Goal: Information Seeking & Learning: Learn about a topic

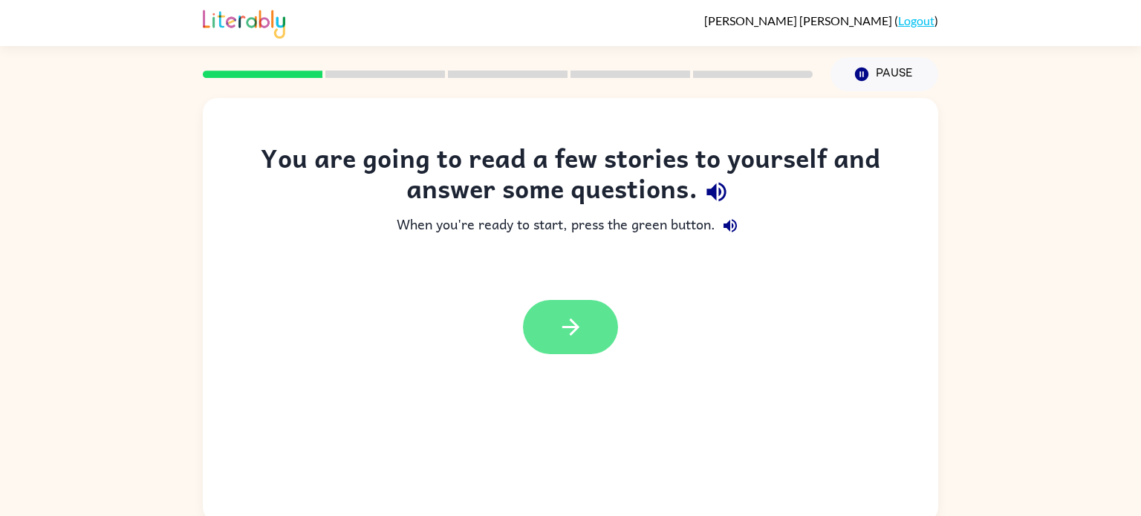
click at [584, 310] on button "button" at bounding box center [570, 327] width 95 height 54
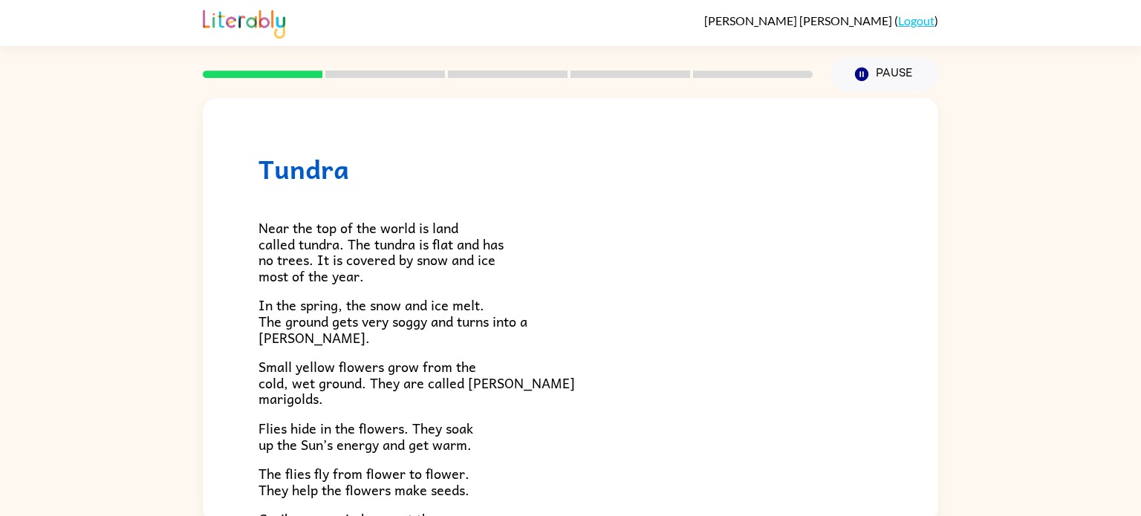
click at [614, 383] on div "Near the top of the world is land called tundra. The tundra is flat and has no …" at bounding box center [570, 433] width 624 height 498
click at [501, 240] on div "Near the top of the world is land called tundra. The tundra is flat and has no …" at bounding box center [570, 433] width 624 height 498
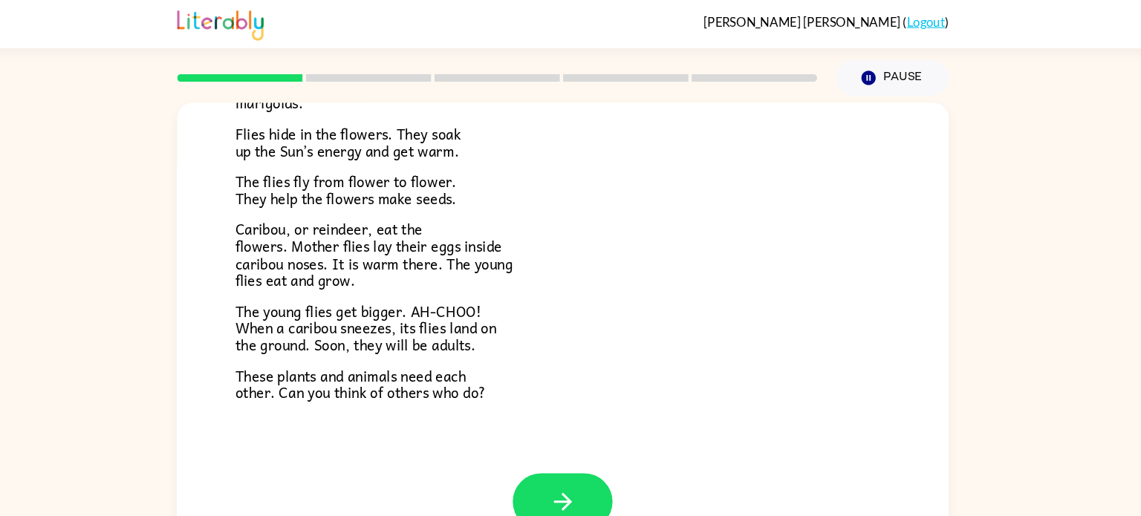
scroll to position [305, 0]
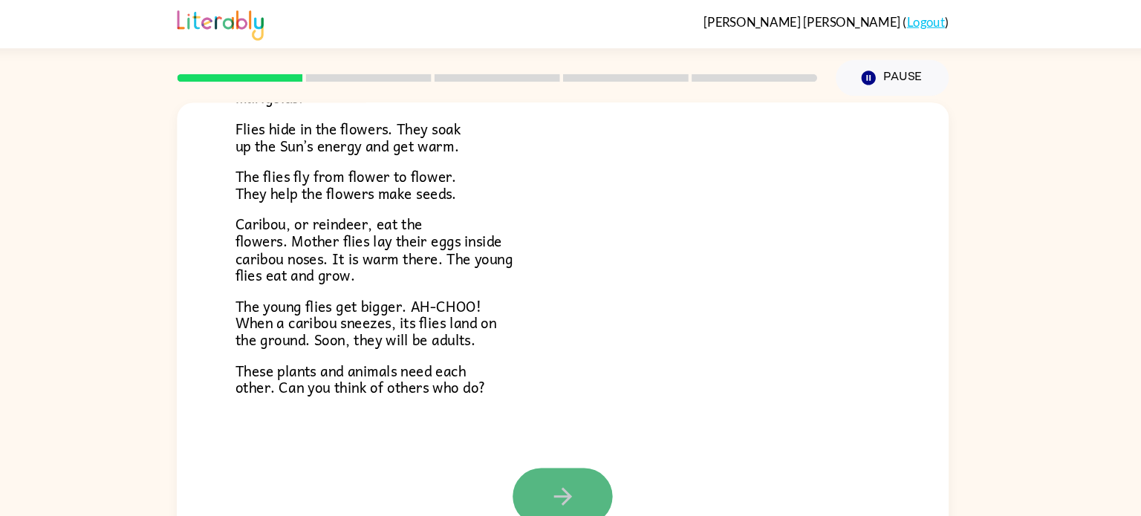
click at [574, 481] on icon "button" at bounding box center [571, 474] width 26 height 26
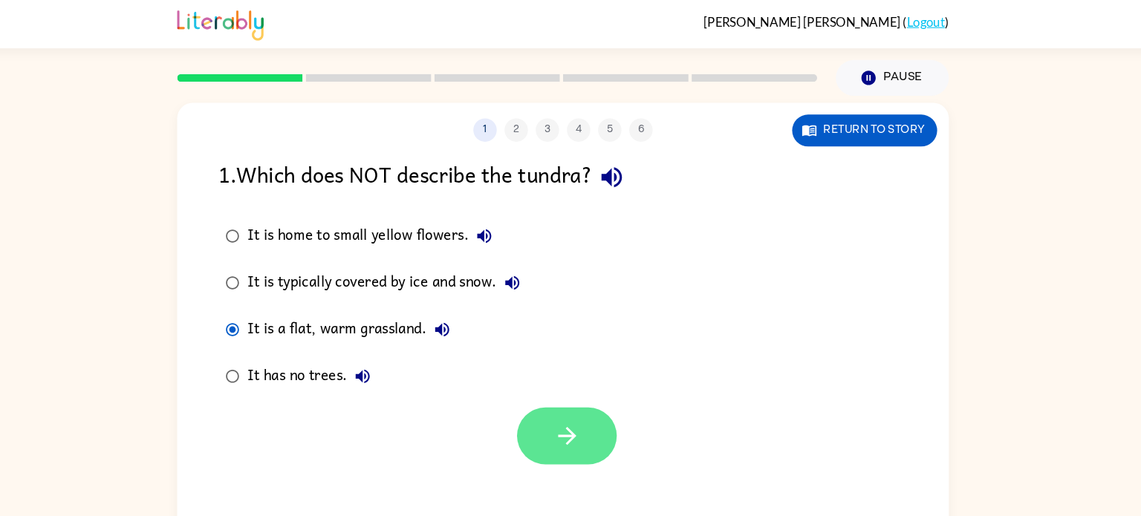
click at [576, 418] on icon "button" at bounding box center [575, 416] width 26 height 26
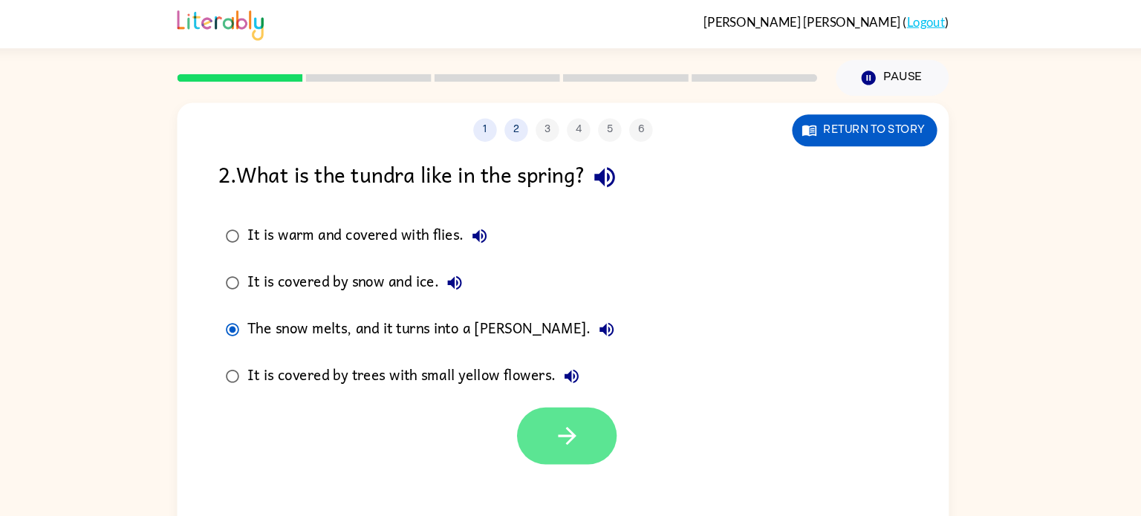
click at [595, 409] on button "button" at bounding box center [574, 415] width 95 height 54
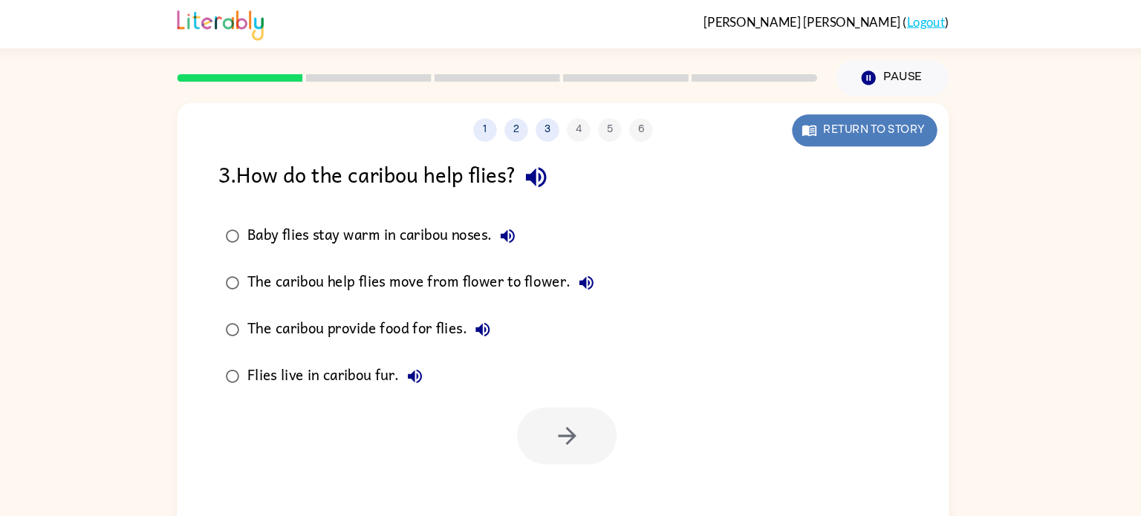
click at [827, 118] on button "Return to story" at bounding box center [858, 124] width 138 height 30
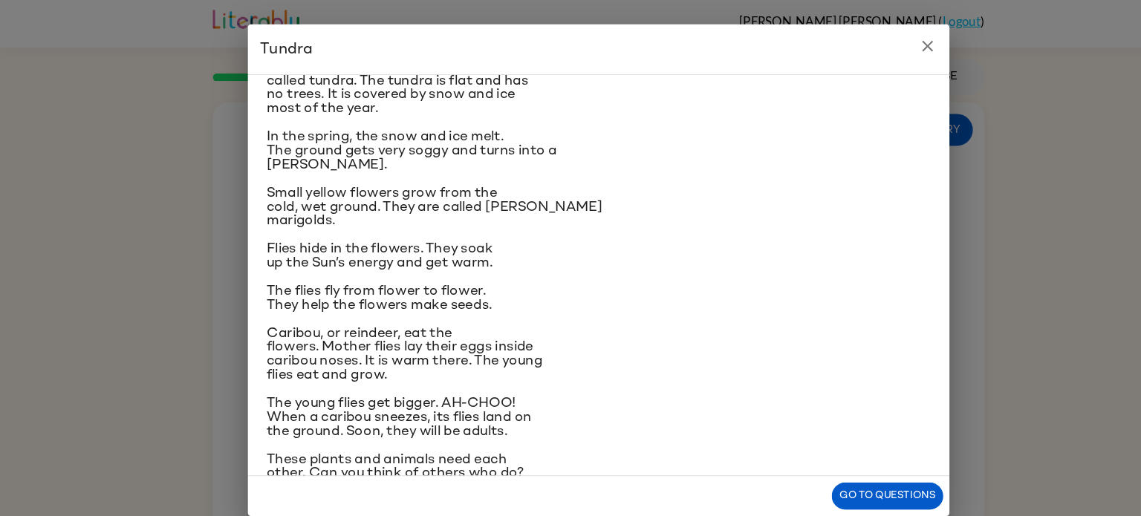
scroll to position [84, 0]
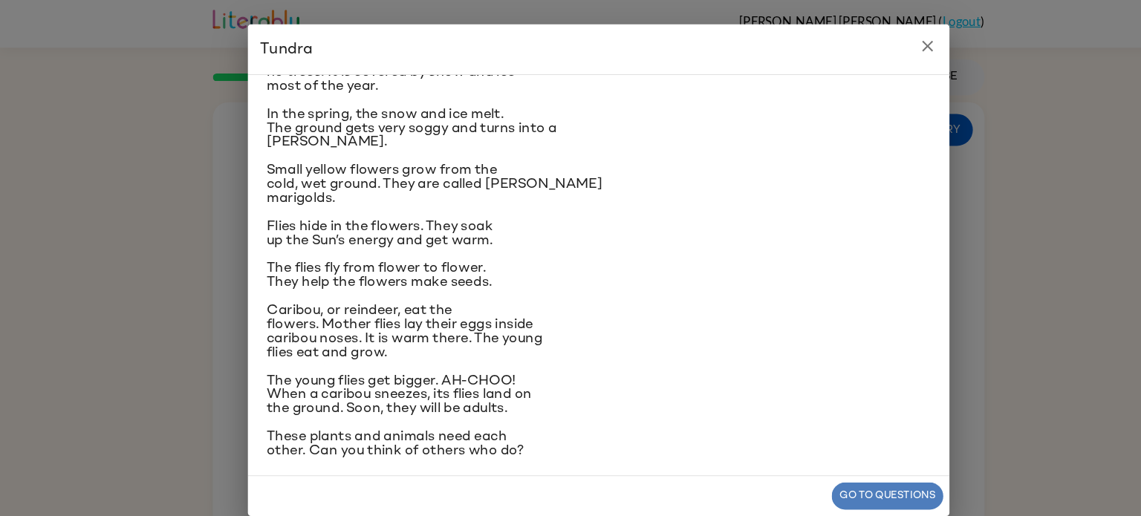
click at [826, 461] on button "Go to questions" at bounding box center [846, 474] width 106 height 26
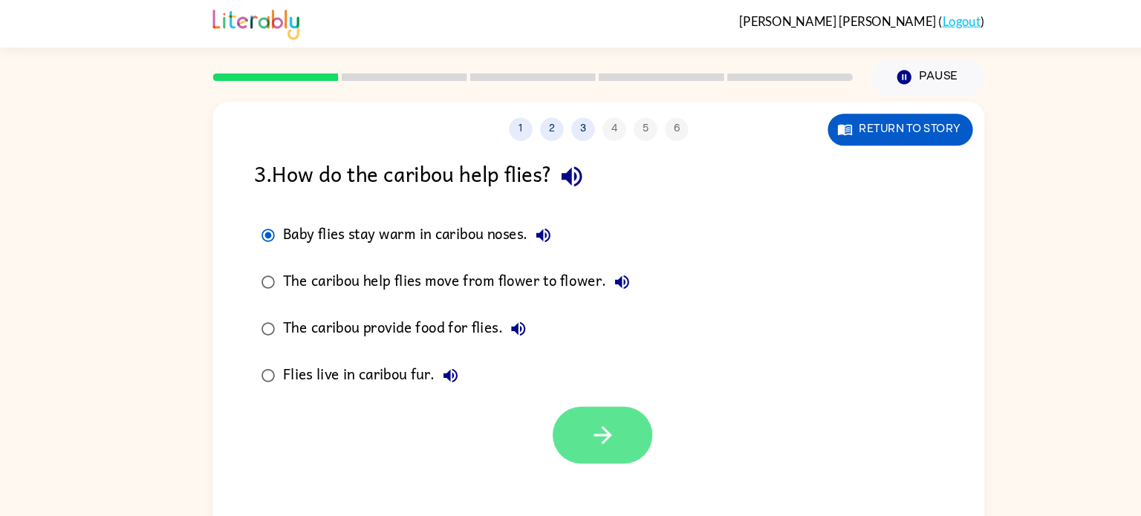
click at [588, 397] on button "button" at bounding box center [574, 415] width 95 height 54
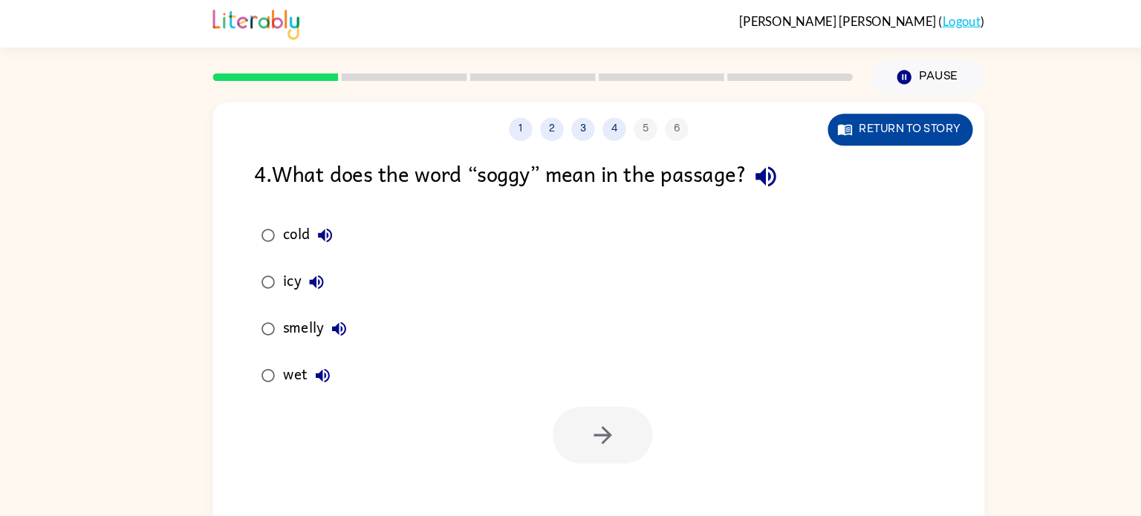
click at [904, 128] on button "Return to story" at bounding box center [858, 124] width 138 height 30
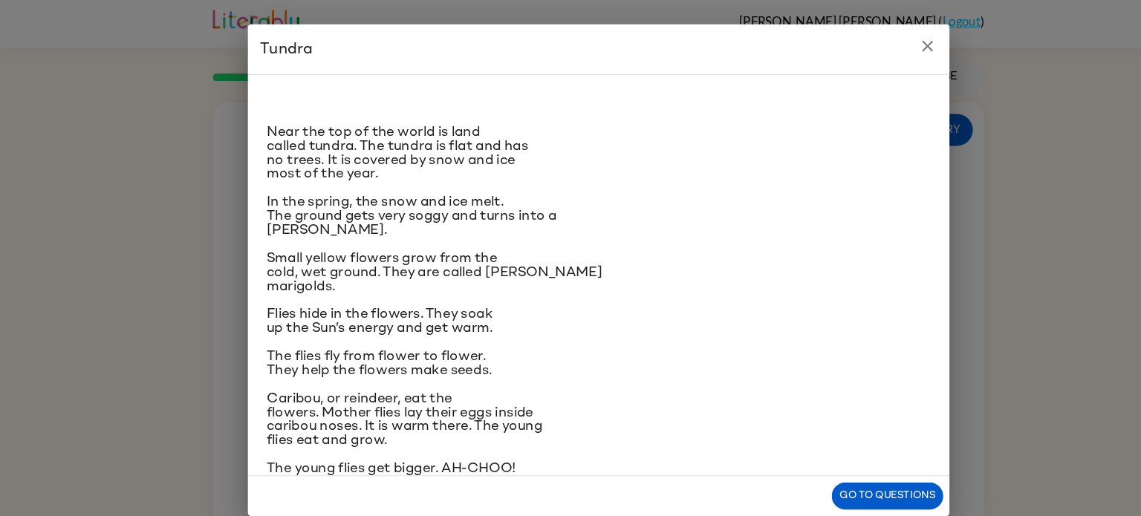
click at [889, 33] on button "close" at bounding box center [884, 45] width 30 height 30
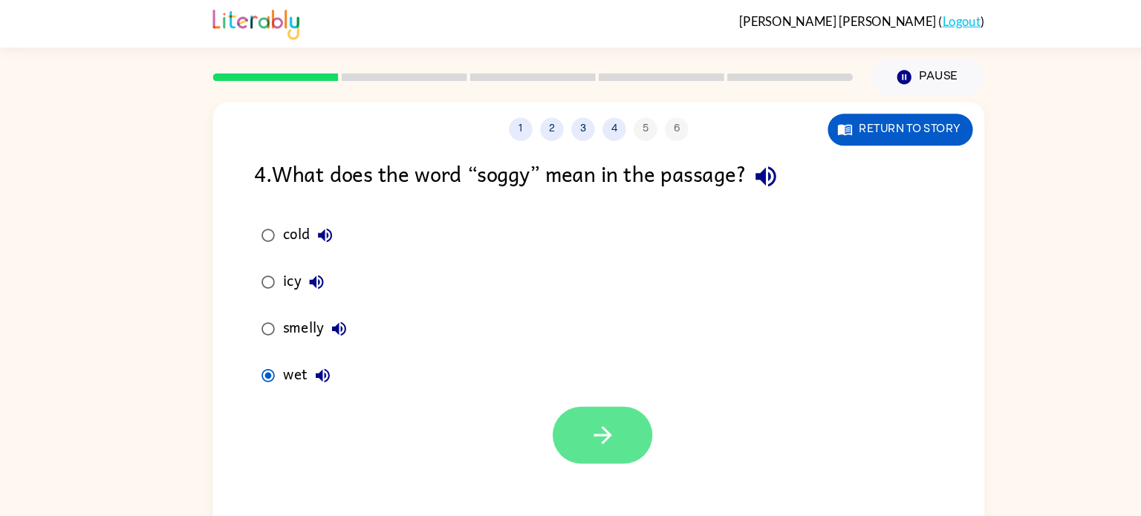
click at [563, 419] on icon "button" at bounding box center [575, 416] width 26 height 26
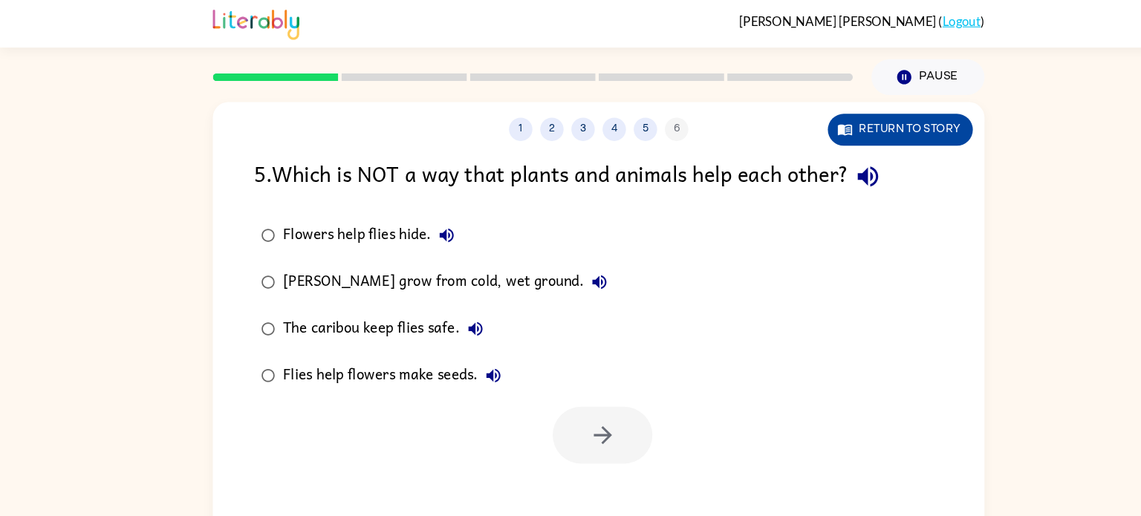
click at [889, 128] on button "Return to story" at bounding box center [858, 124] width 138 height 30
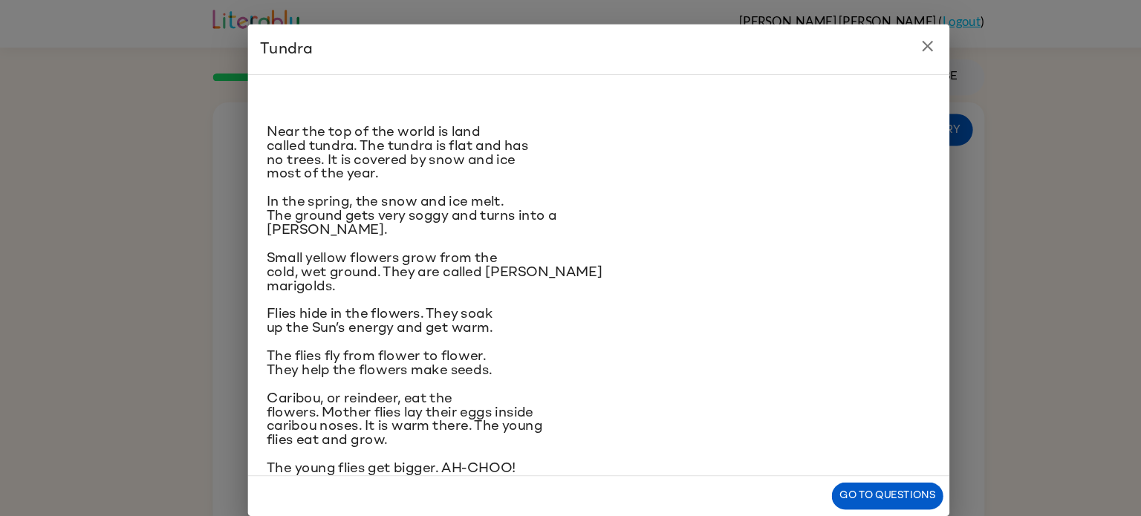
click at [879, 41] on icon "close" at bounding box center [884, 45] width 18 height 18
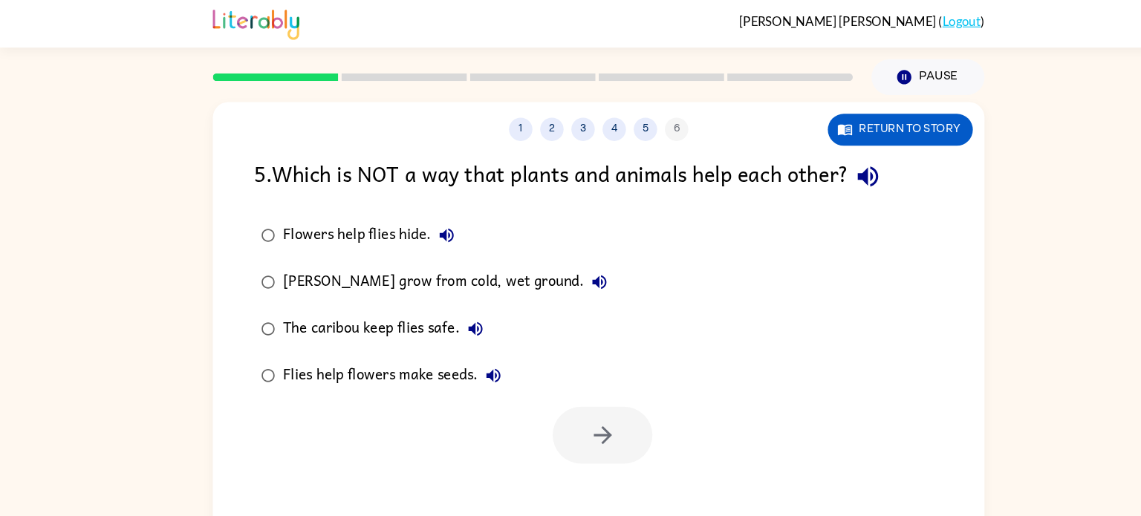
click at [810, 107] on div "1 2 3 4 5 6 Return to story" at bounding box center [570, 116] width 735 height 37
click at [853, 134] on button "Return to story" at bounding box center [858, 124] width 138 height 30
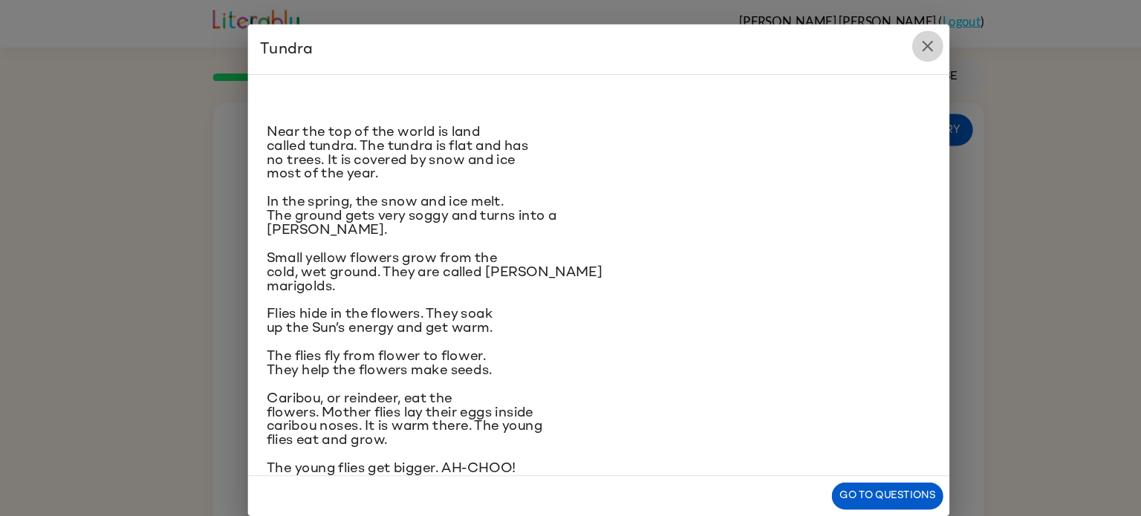
click at [879, 35] on button "close" at bounding box center [884, 45] width 30 height 30
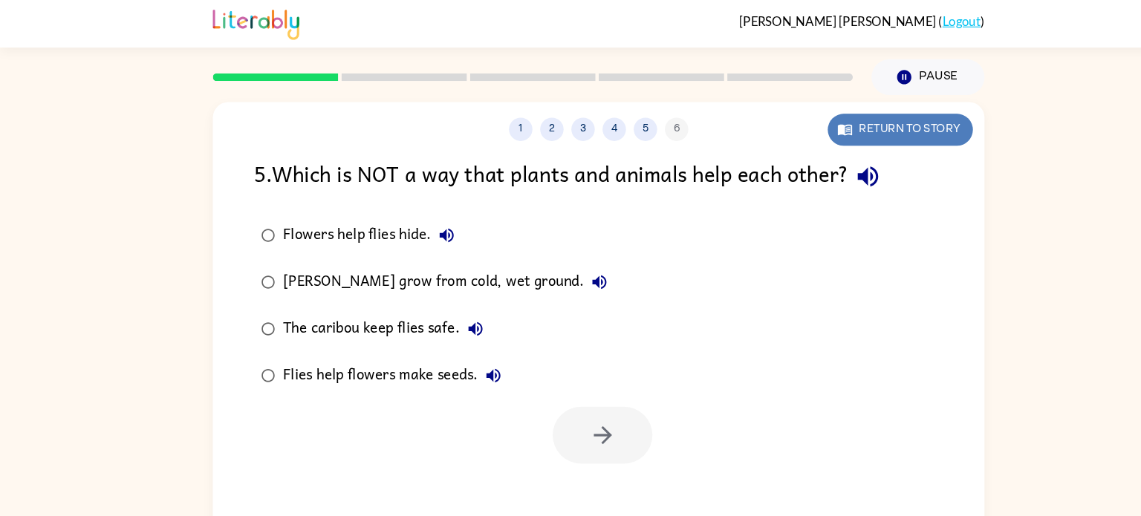
click at [894, 111] on button "Return to story" at bounding box center [858, 124] width 138 height 30
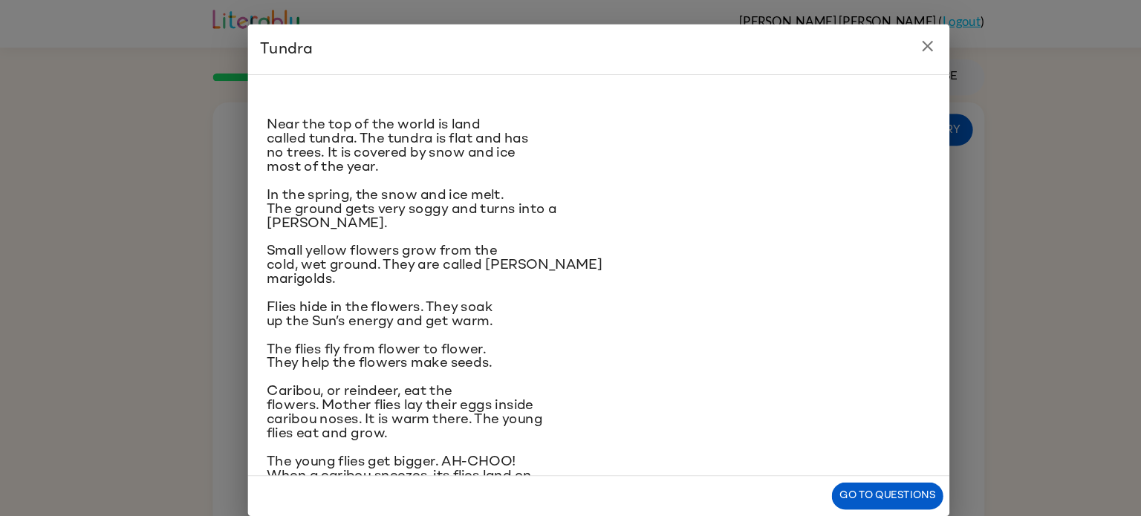
scroll to position [6, 0]
click at [888, 39] on icon "close" at bounding box center [884, 45] width 18 height 18
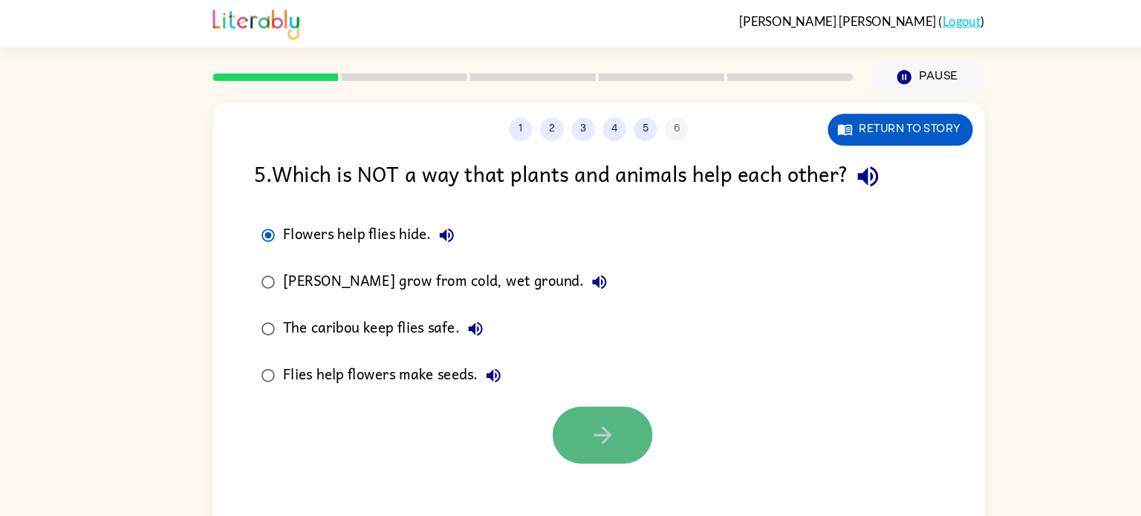
click at [576, 429] on icon "button" at bounding box center [575, 416] width 26 height 26
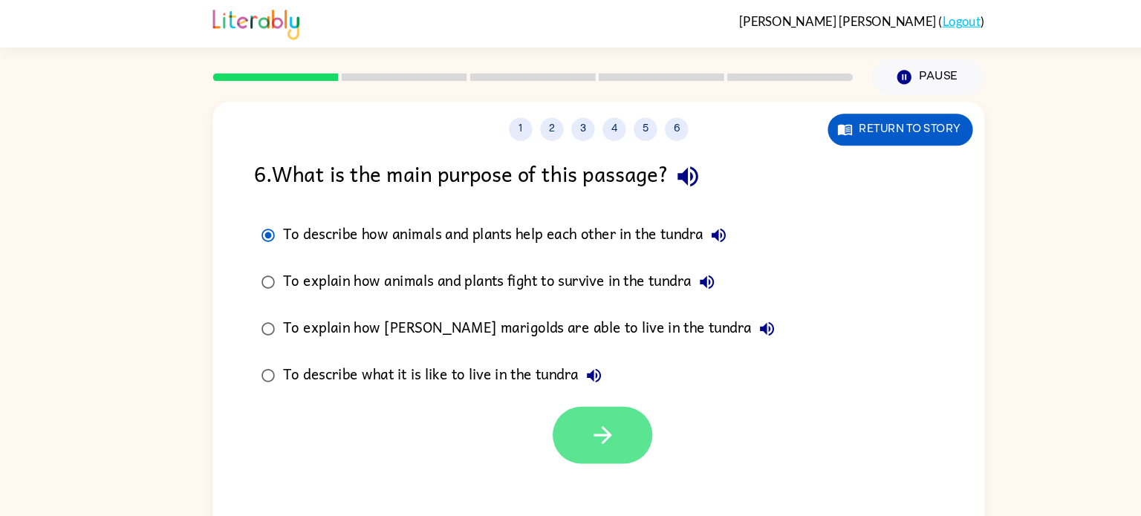
click at [565, 426] on icon "button" at bounding box center [575, 416] width 26 height 26
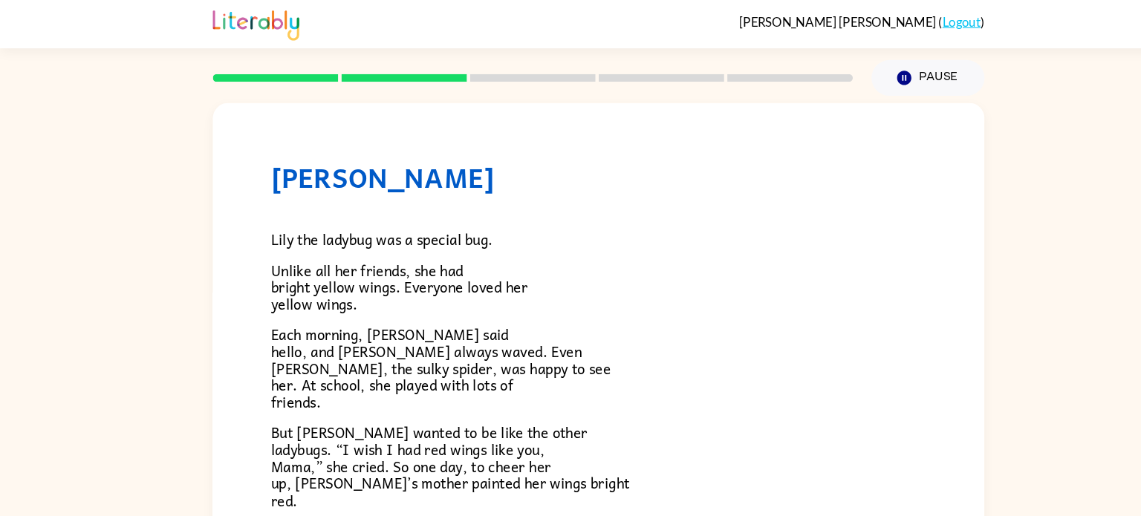
click at [565, 425] on p "But [PERSON_NAME] wanted to be like the other ladybugs. “I wish I had red wings…" at bounding box center [570, 444] width 624 height 80
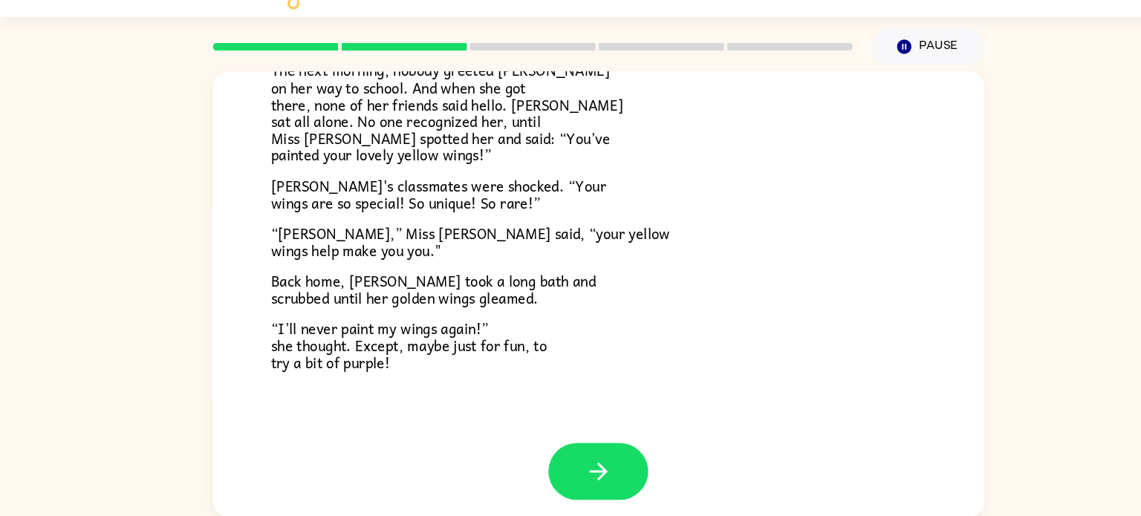
scroll to position [415, 0]
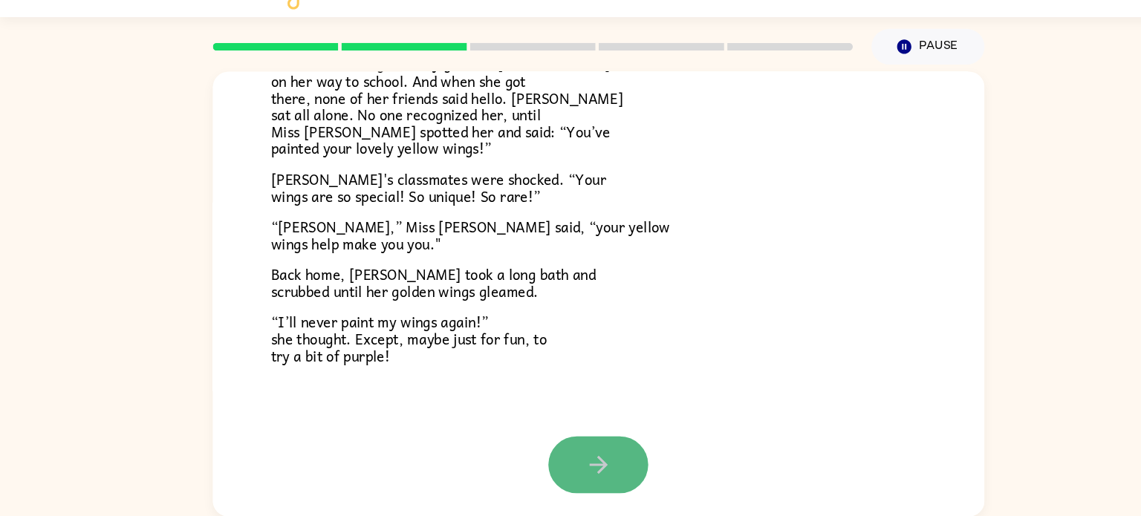
click at [550, 454] on button "button" at bounding box center [570, 467] width 95 height 54
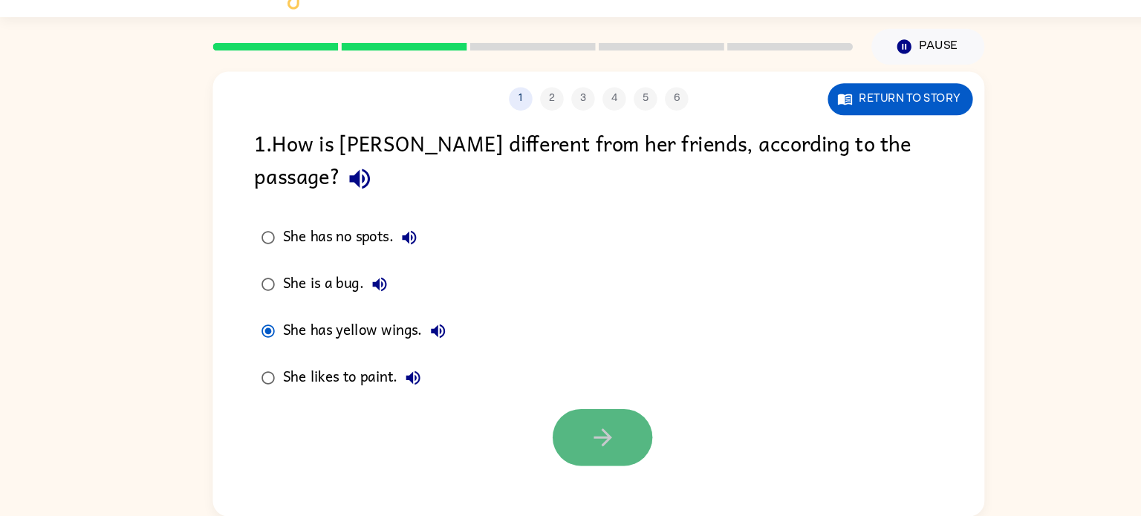
click at [604, 414] on button "button" at bounding box center [574, 441] width 95 height 54
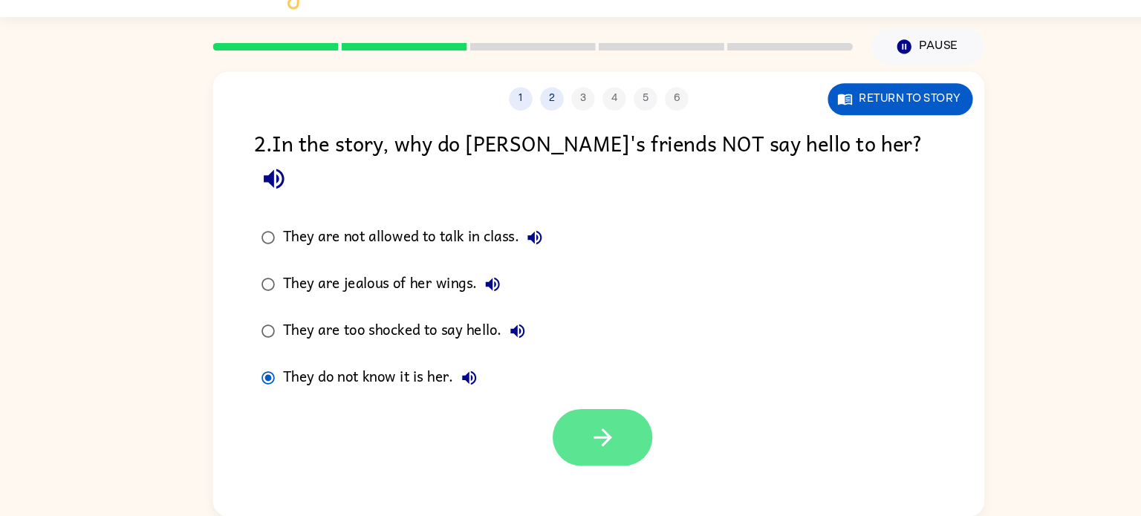
click at [544, 426] on button "button" at bounding box center [574, 441] width 95 height 54
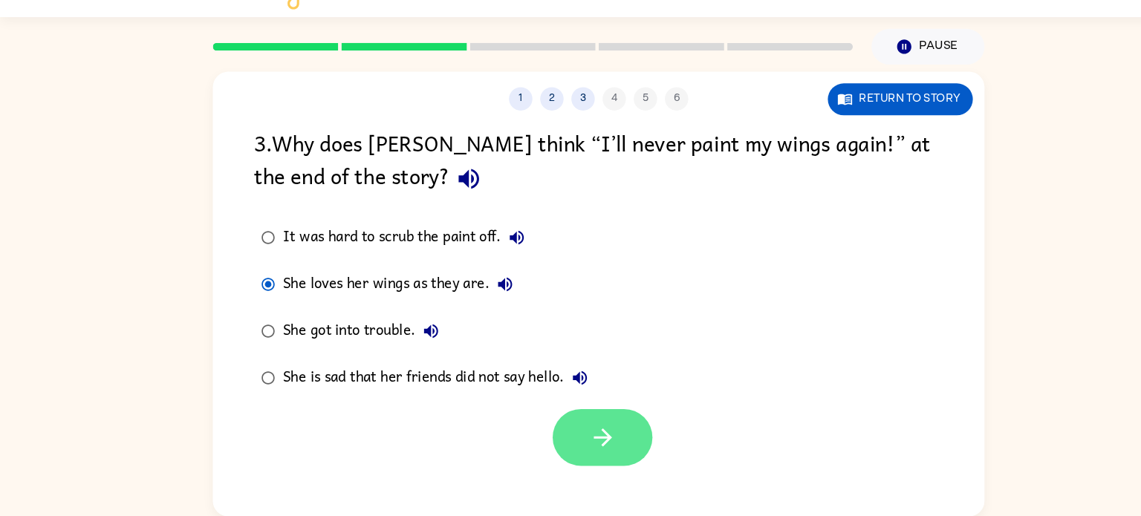
click at [563, 449] on icon "button" at bounding box center [575, 441] width 26 height 26
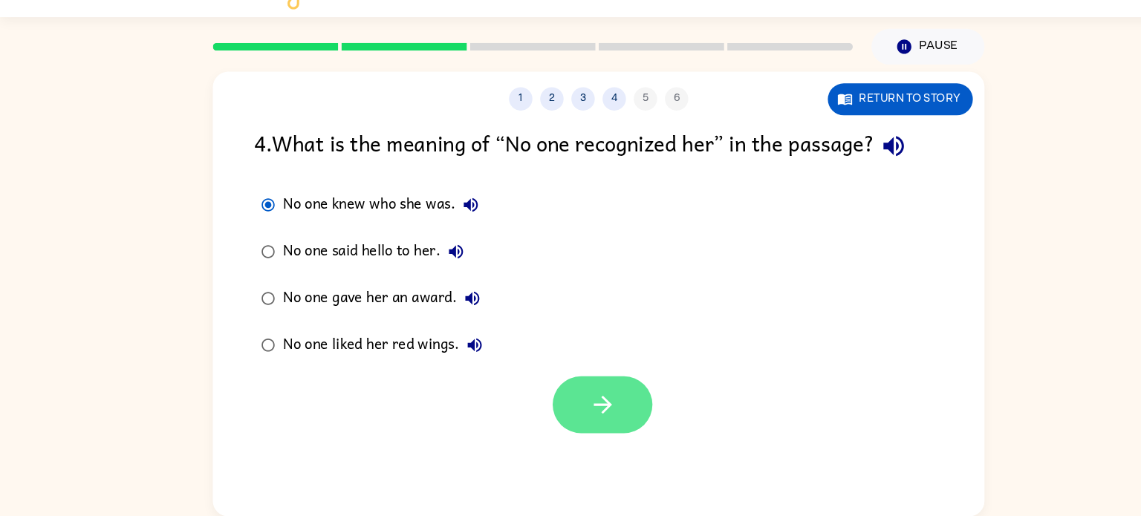
click at [556, 402] on button "button" at bounding box center [574, 410] width 95 height 54
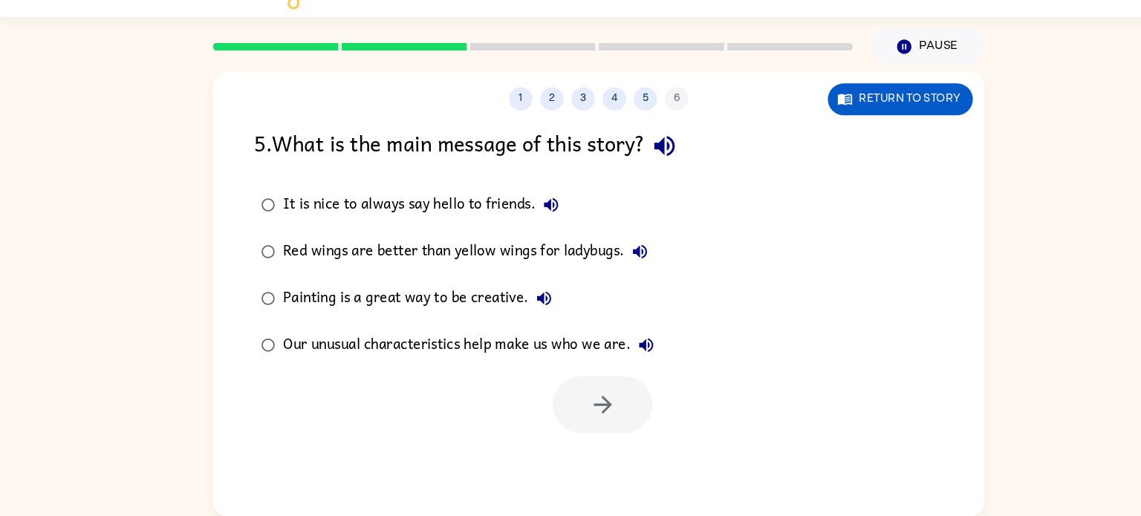
click at [556, 402] on div at bounding box center [574, 410] width 95 height 54
click at [567, 423] on button "button" at bounding box center [574, 410] width 95 height 54
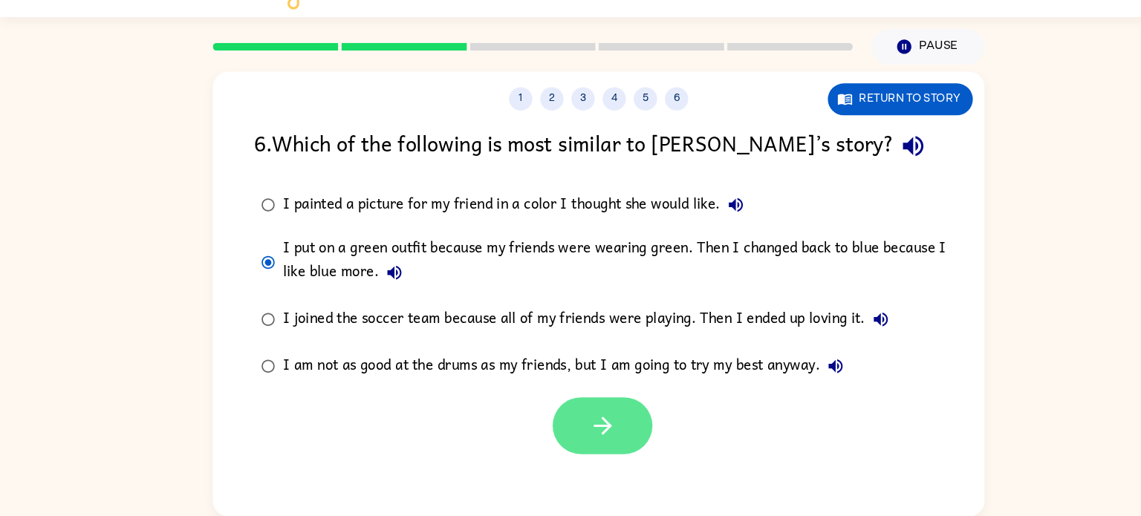
click at [570, 440] on icon "button" at bounding box center [575, 430] width 26 height 26
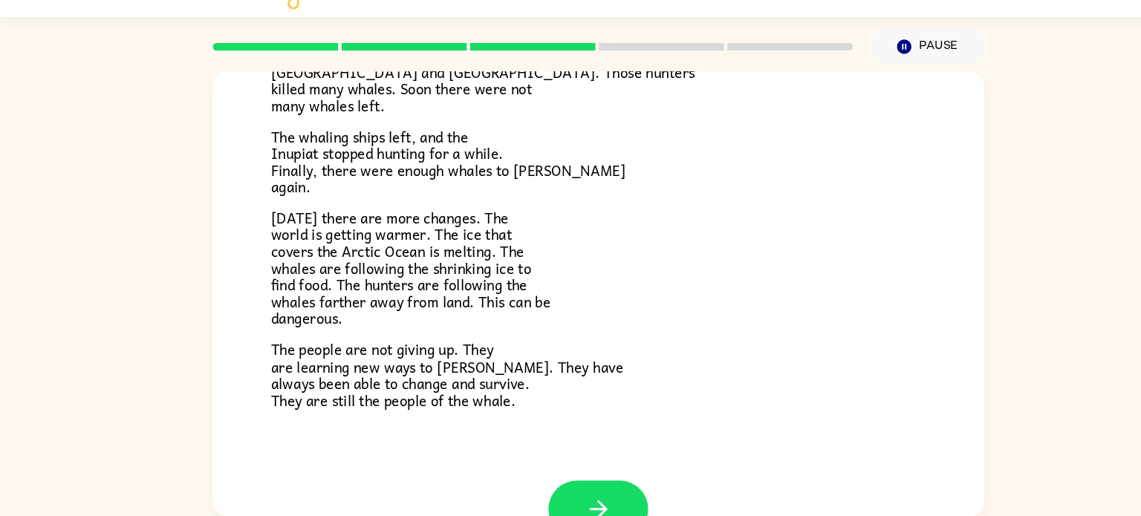
scroll to position [461, 0]
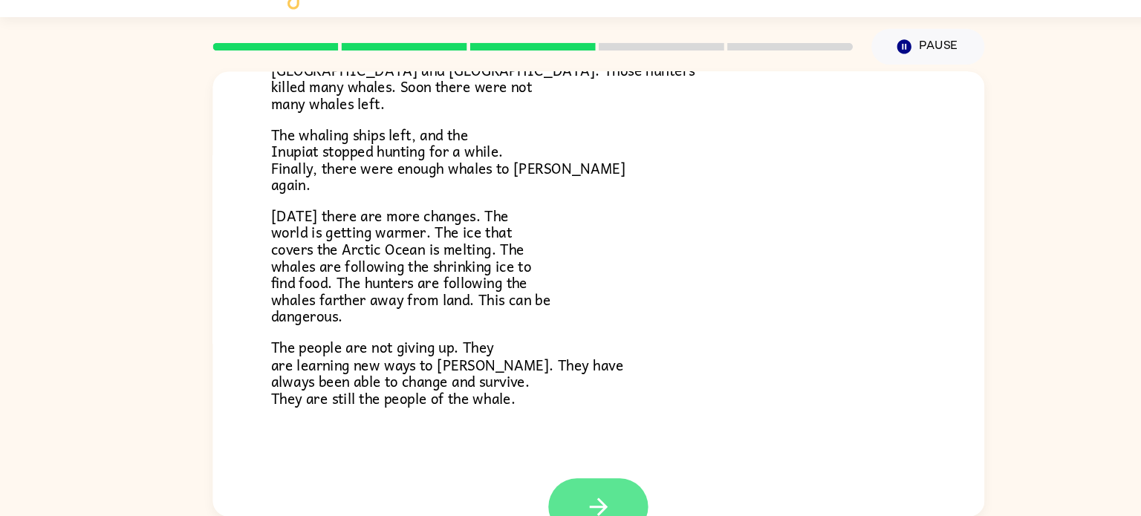
click at [591, 506] on button "button" at bounding box center [570, 507] width 95 height 54
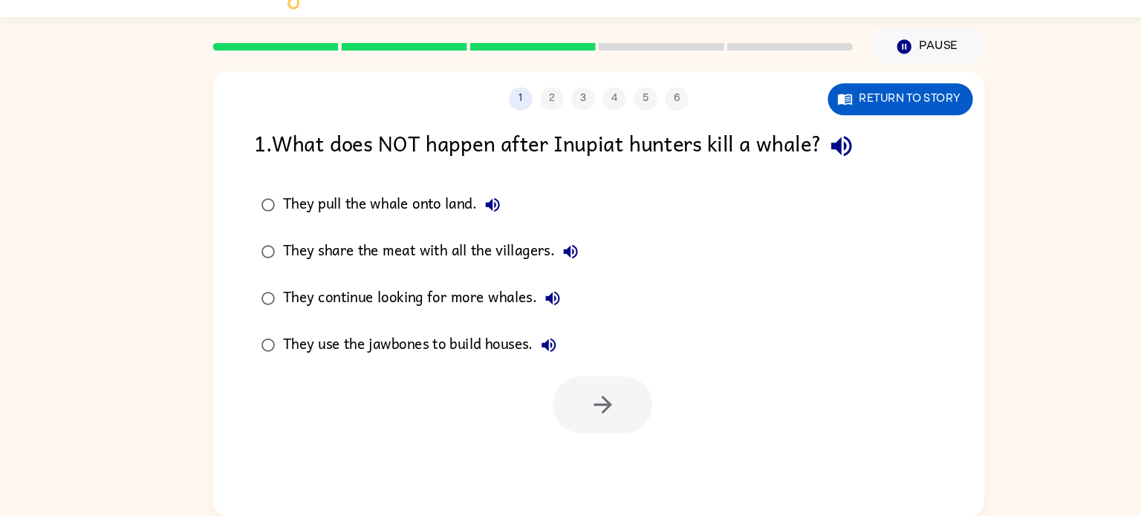
scroll to position [0, 0]
click at [573, 418] on icon "button" at bounding box center [575, 410] width 26 height 26
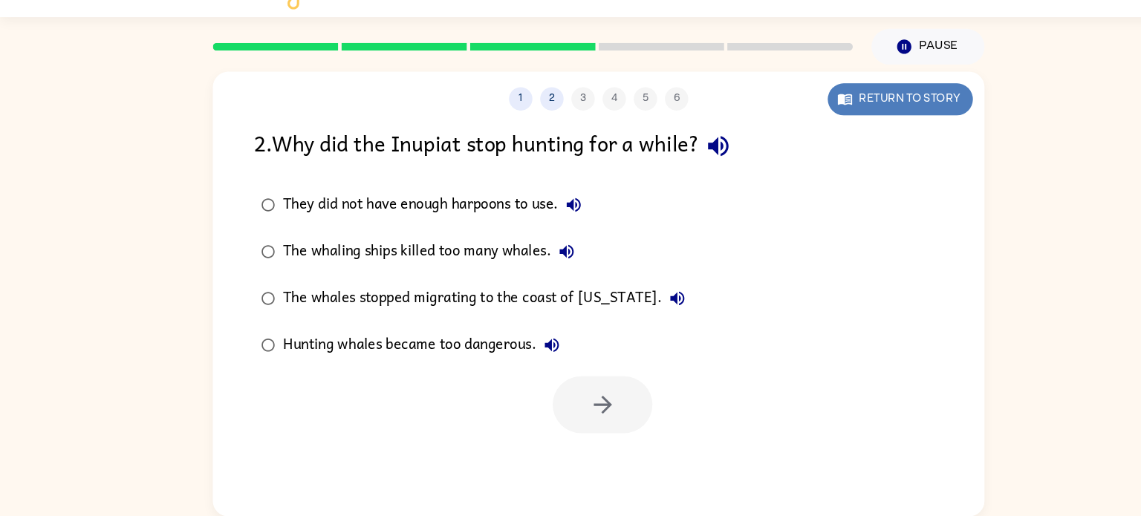
click at [828, 114] on button "Return to story" at bounding box center [858, 118] width 138 height 30
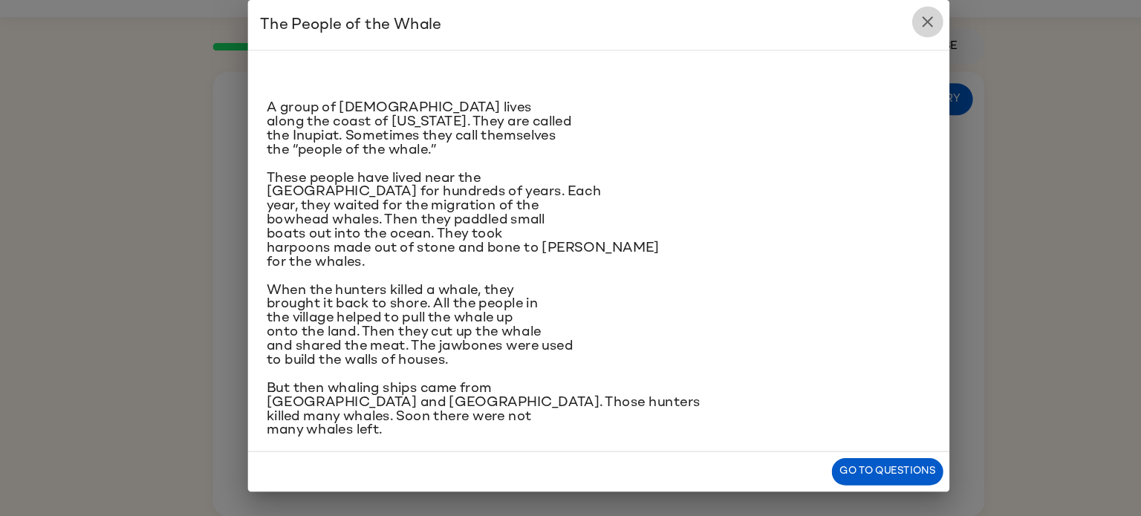
click at [887, 33] on button "close" at bounding box center [884, 45] width 30 height 30
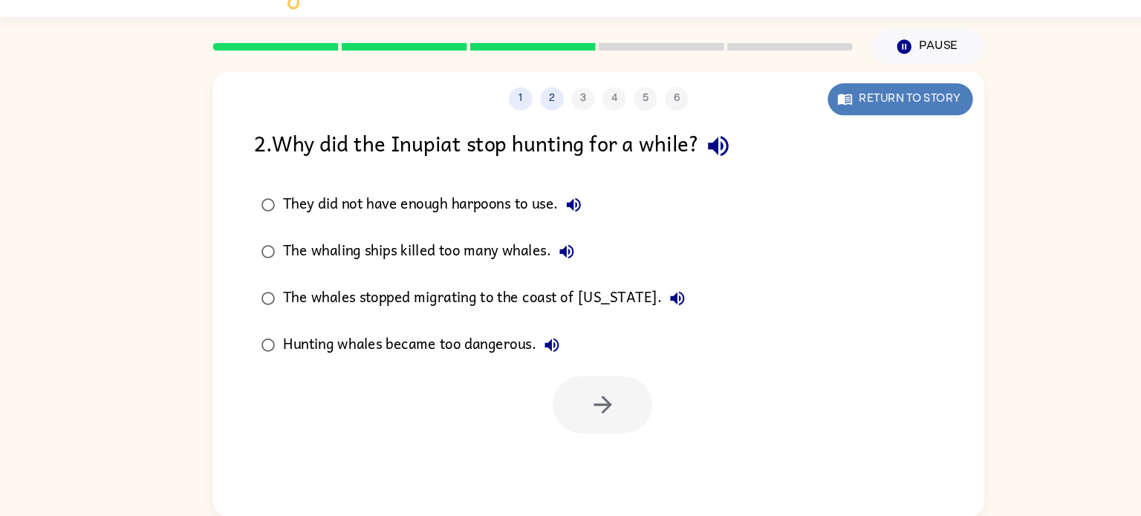
click at [878, 114] on button "Return to story" at bounding box center [858, 118] width 138 height 30
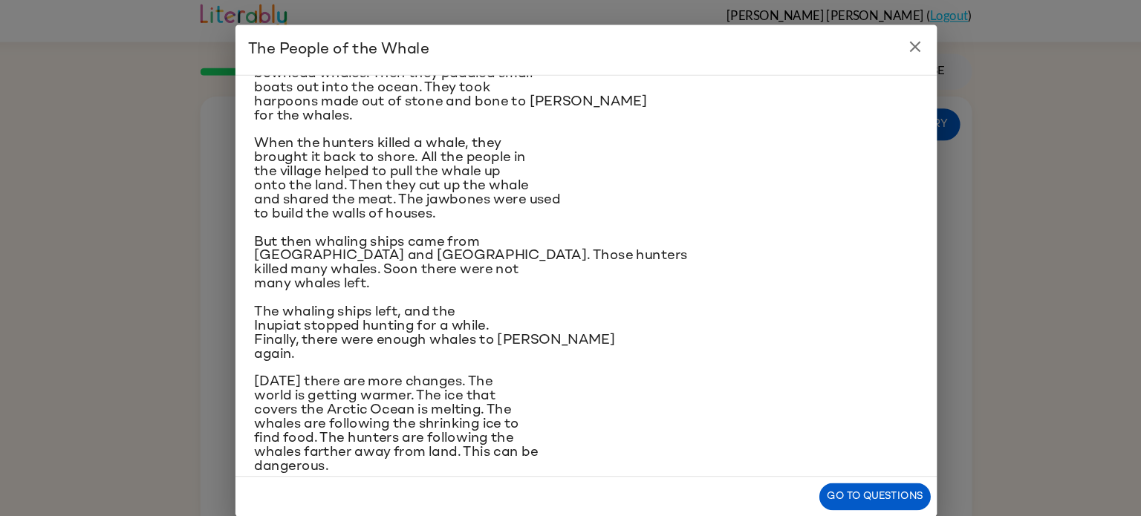
scroll to position [166, 0]
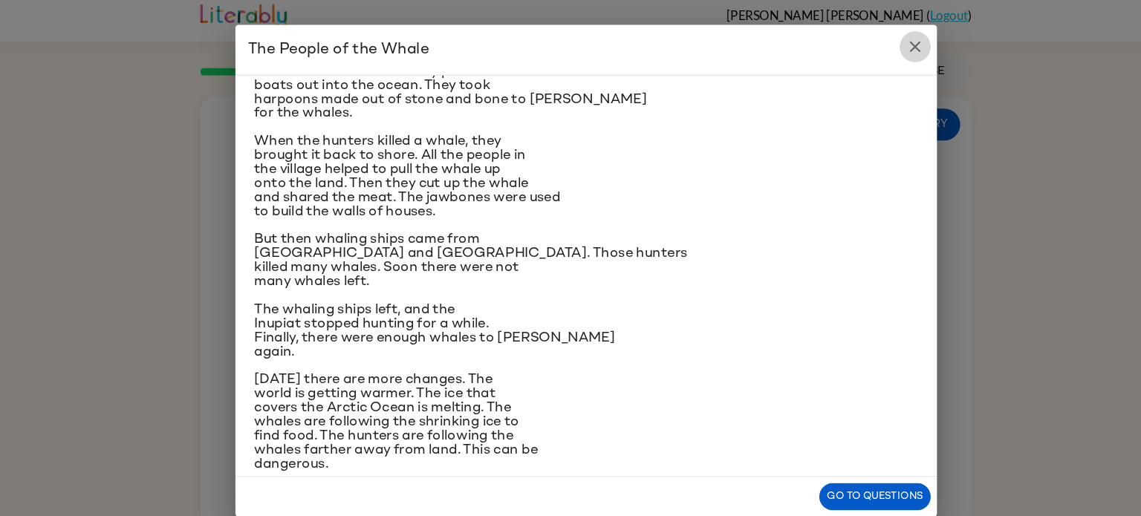
click at [888, 38] on icon "close" at bounding box center [884, 45] width 18 height 18
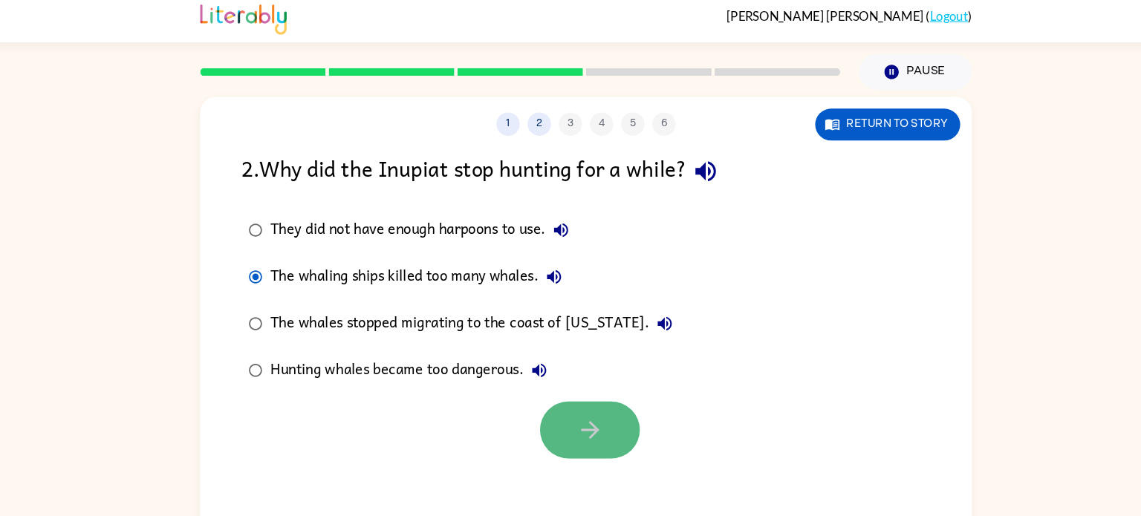
click at [547, 389] on button "button" at bounding box center [574, 410] width 95 height 54
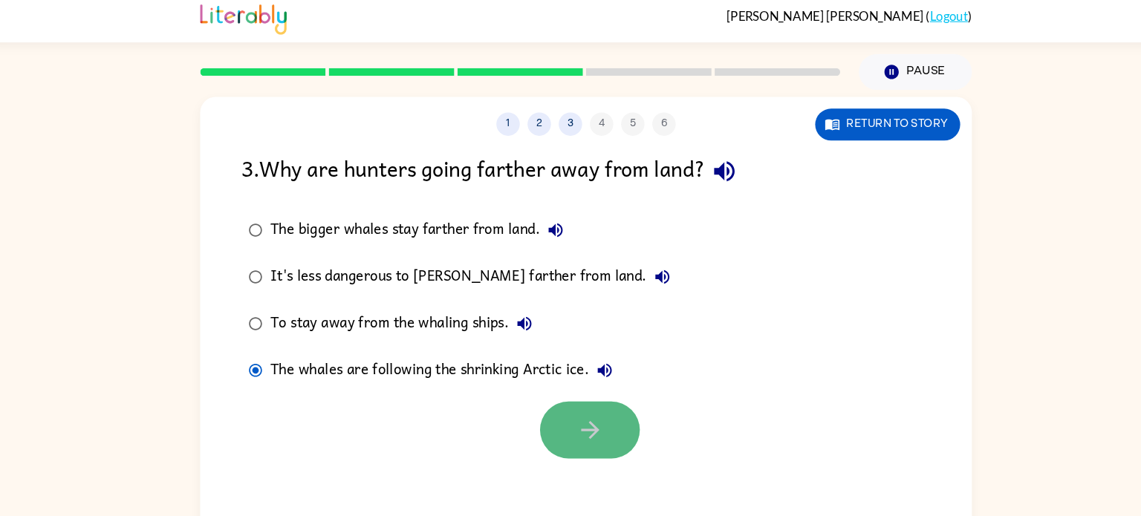
click at [527, 409] on button "button" at bounding box center [574, 410] width 95 height 54
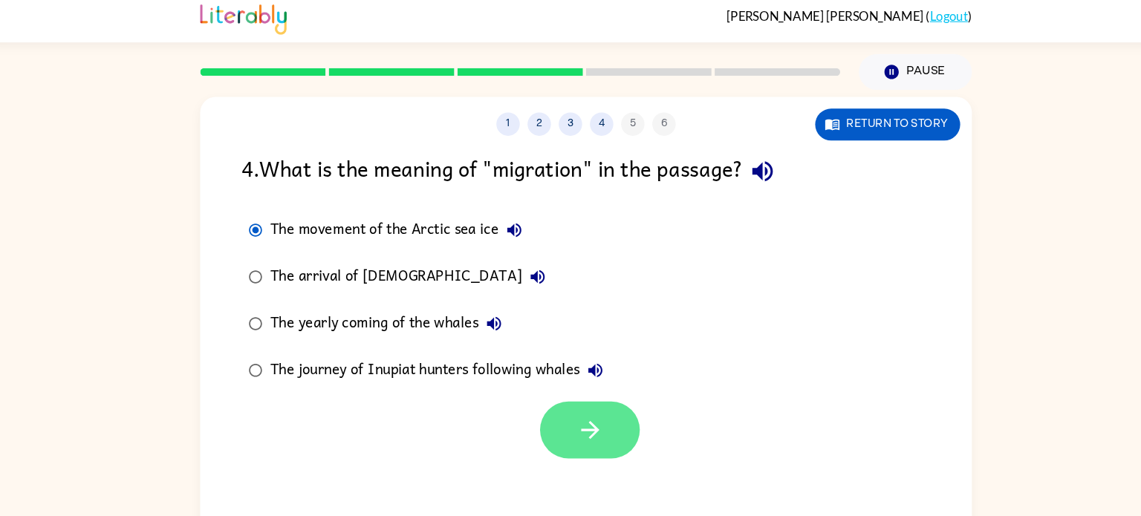
click at [591, 400] on button "button" at bounding box center [574, 410] width 95 height 54
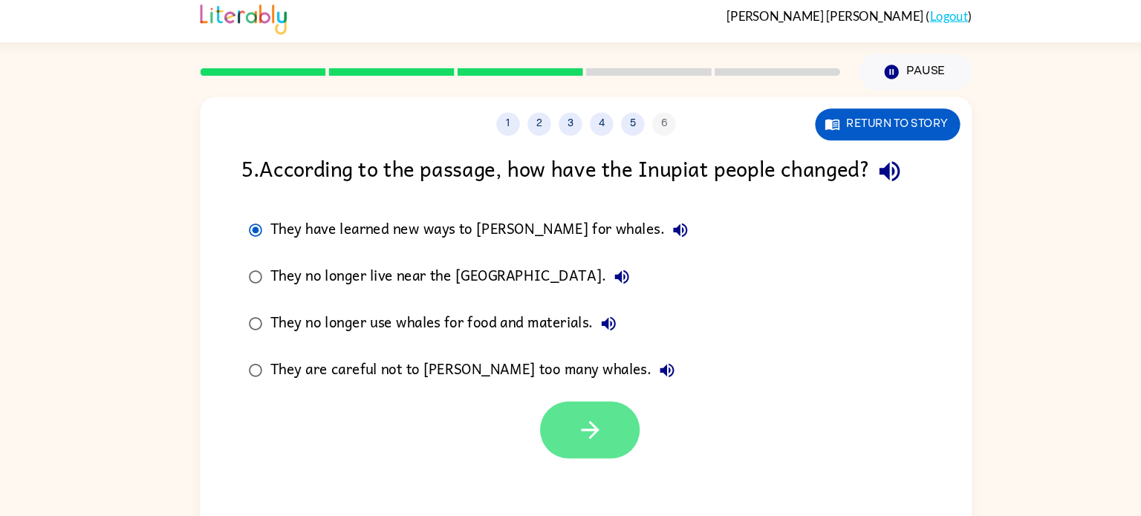
click at [563, 398] on icon "button" at bounding box center [575, 410] width 26 height 26
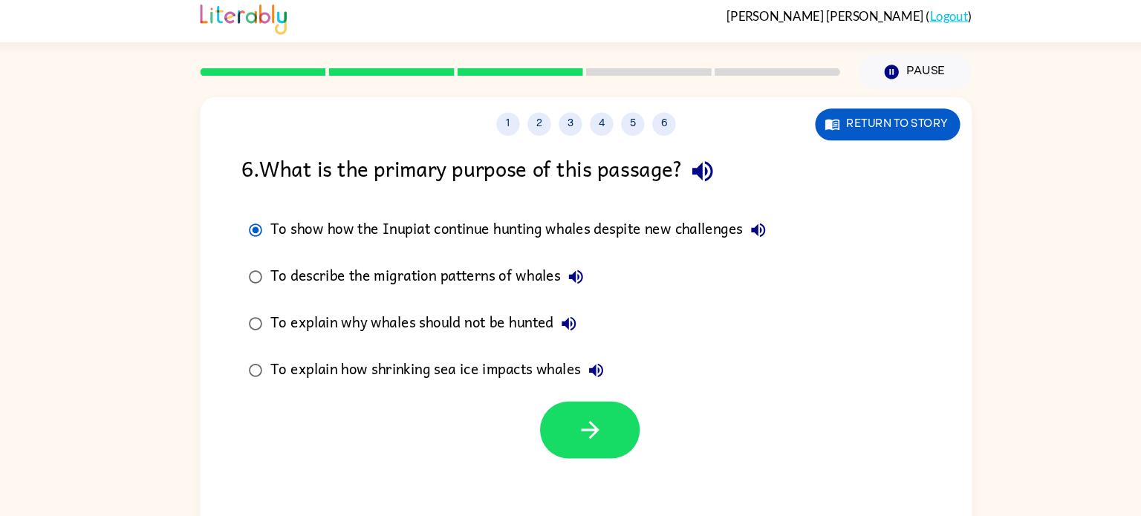
click at [529, 392] on div at bounding box center [574, 410] width 95 height 54
click at [542, 403] on button "button" at bounding box center [574, 410] width 95 height 54
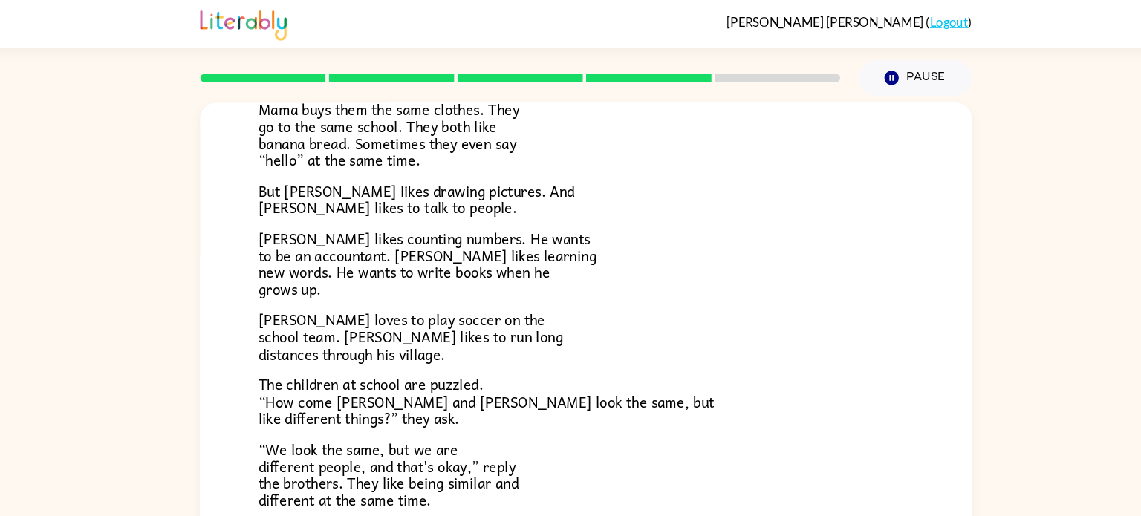
scroll to position [321, 0]
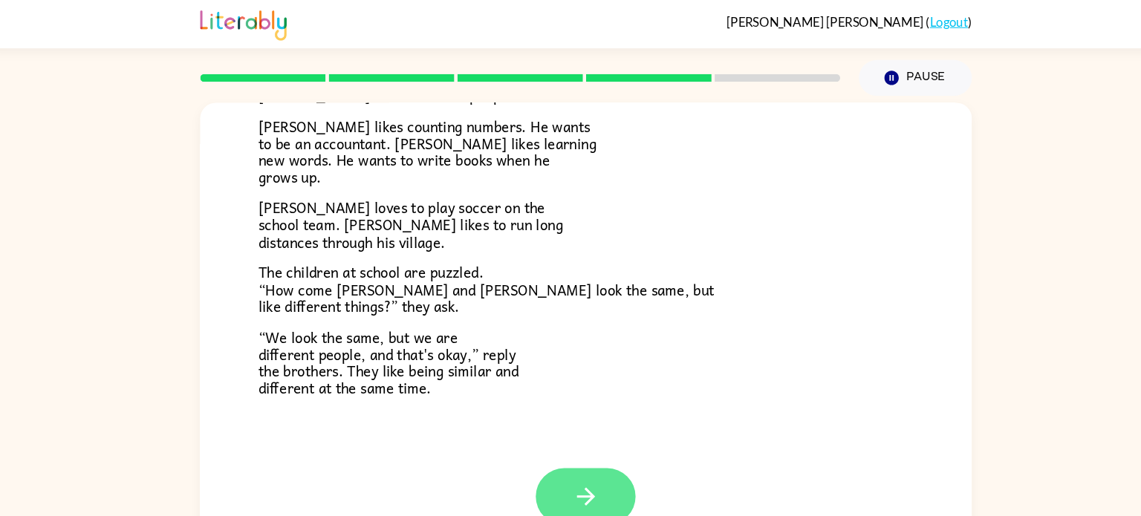
click at [559, 453] on button "button" at bounding box center [570, 473] width 95 height 54
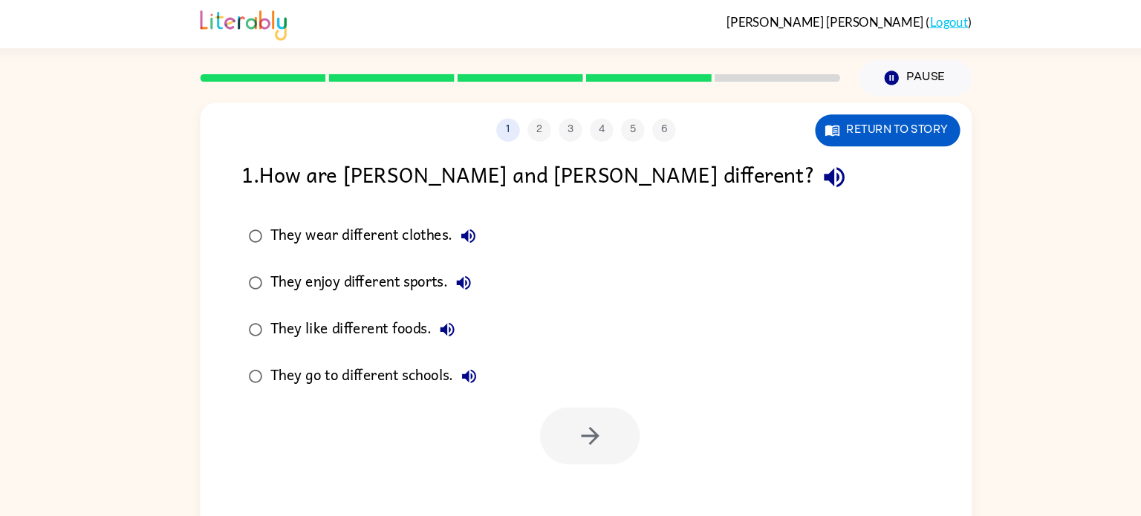
scroll to position [0, 0]
click at [545, 428] on button "button" at bounding box center [574, 415] width 95 height 54
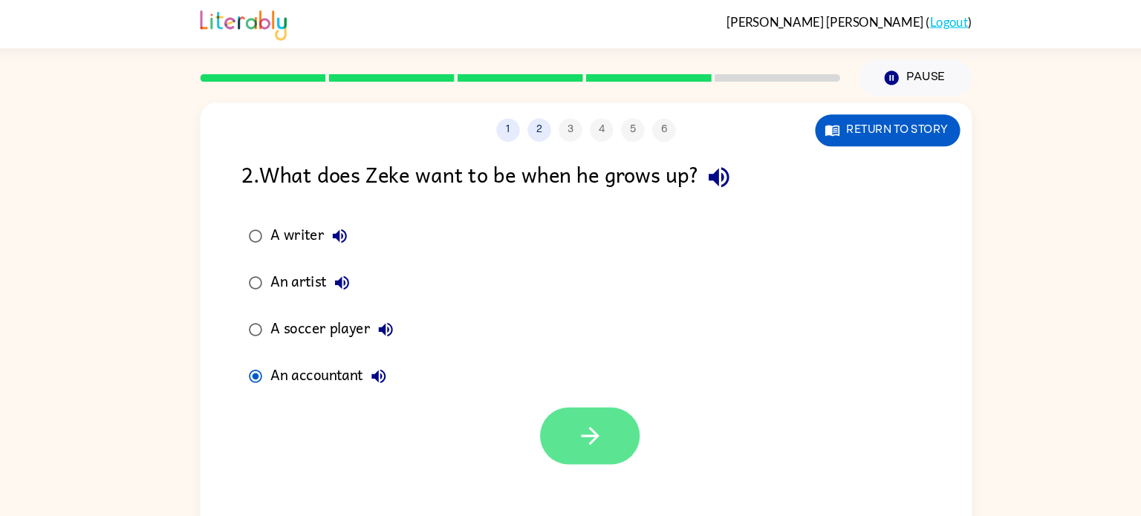
click at [565, 405] on icon "button" at bounding box center [575, 416] width 26 height 26
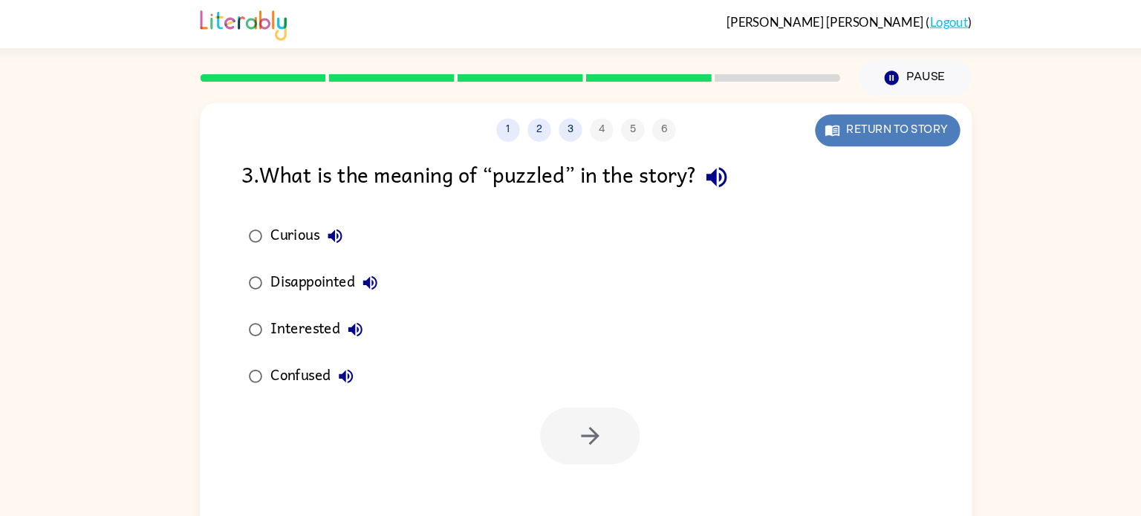
click at [826, 118] on button "Return to story" at bounding box center [858, 124] width 138 height 30
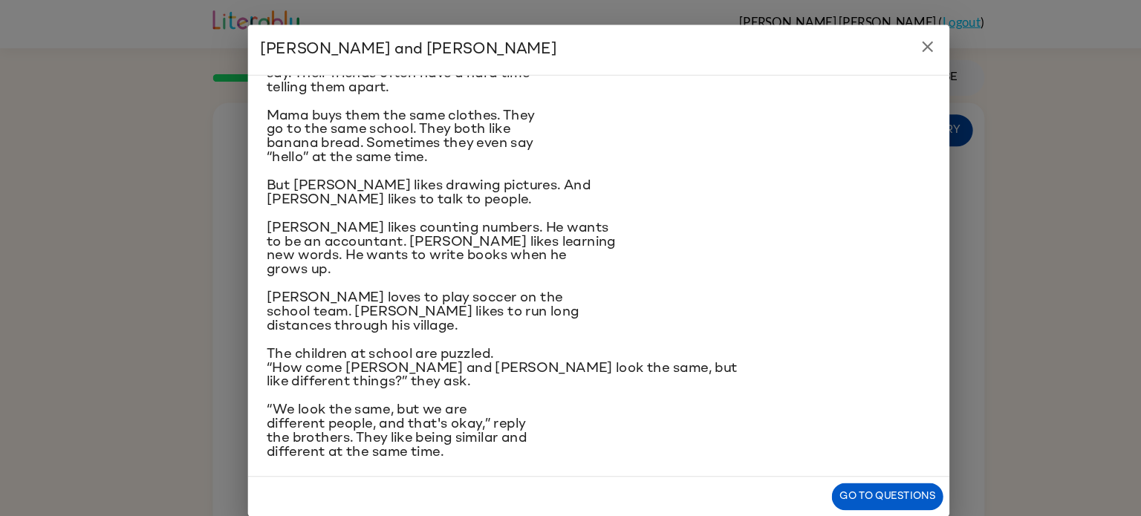
scroll to position [97, 0]
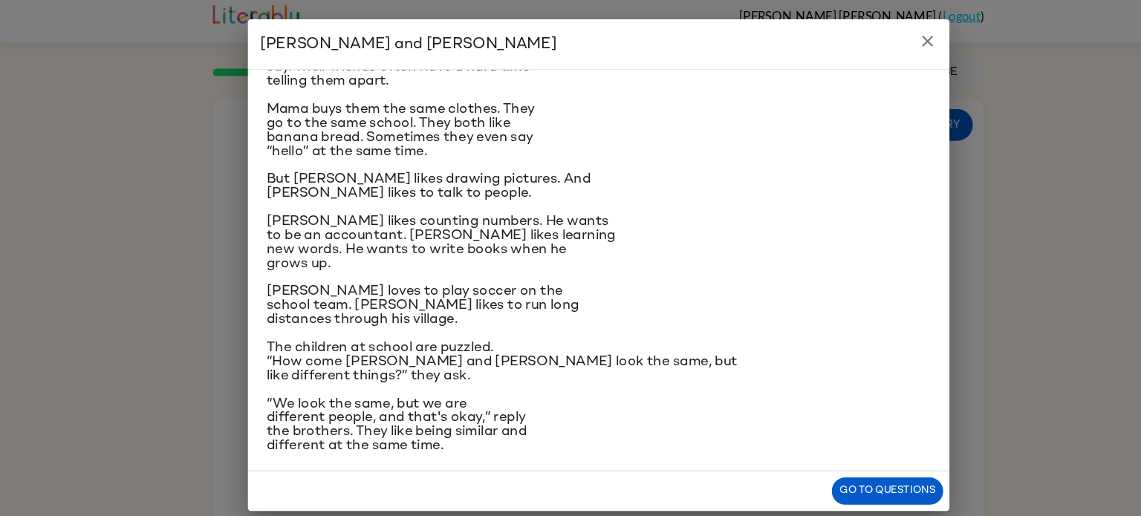
click at [884, 58] on button "close" at bounding box center [884, 45] width 30 height 30
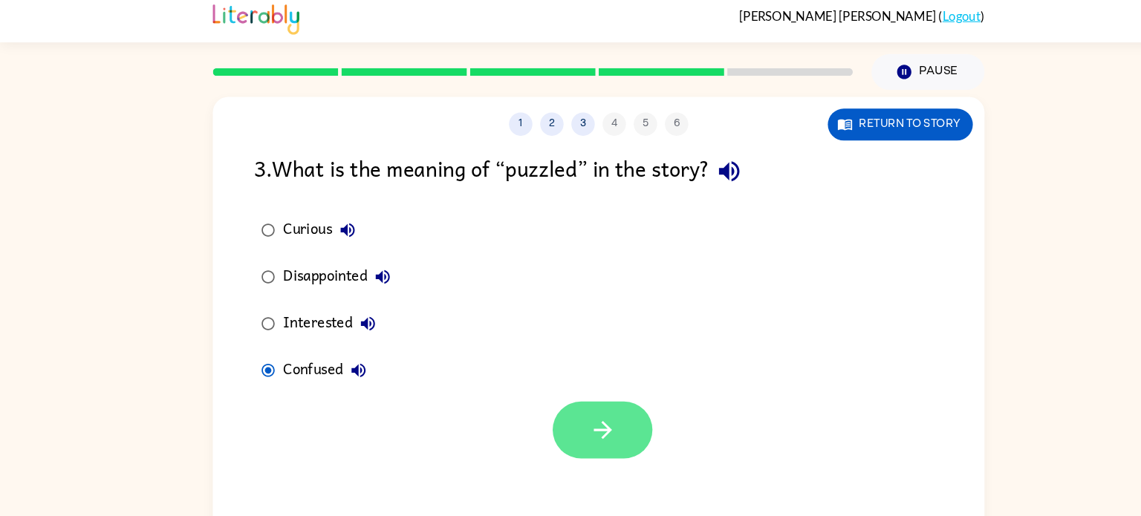
click at [590, 403] on button "button" at bounding box center [574, 415] width 95 height 54
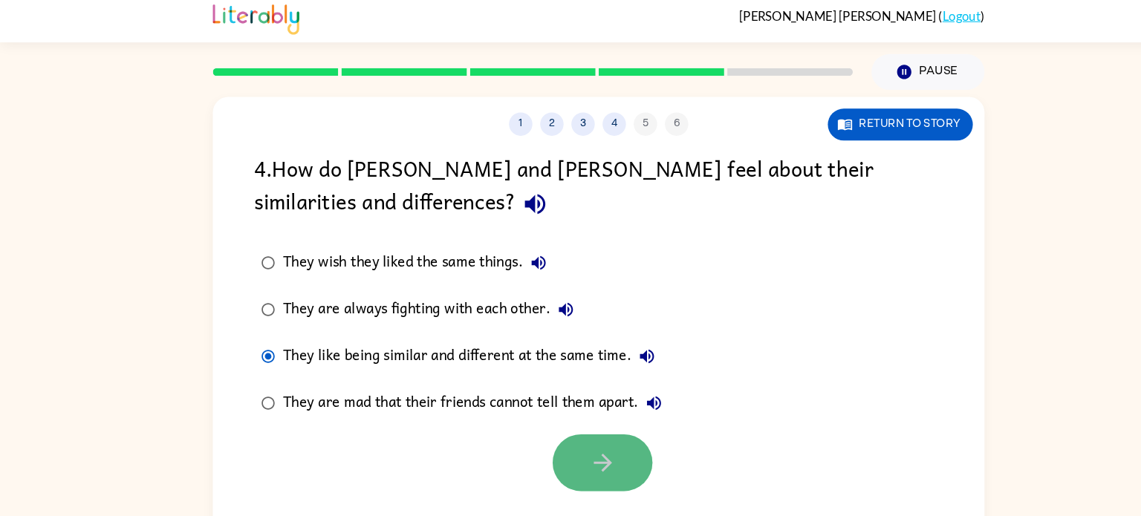
click at [604, 432] on button "button" at bounding box center [574, 447] width 95 height 54
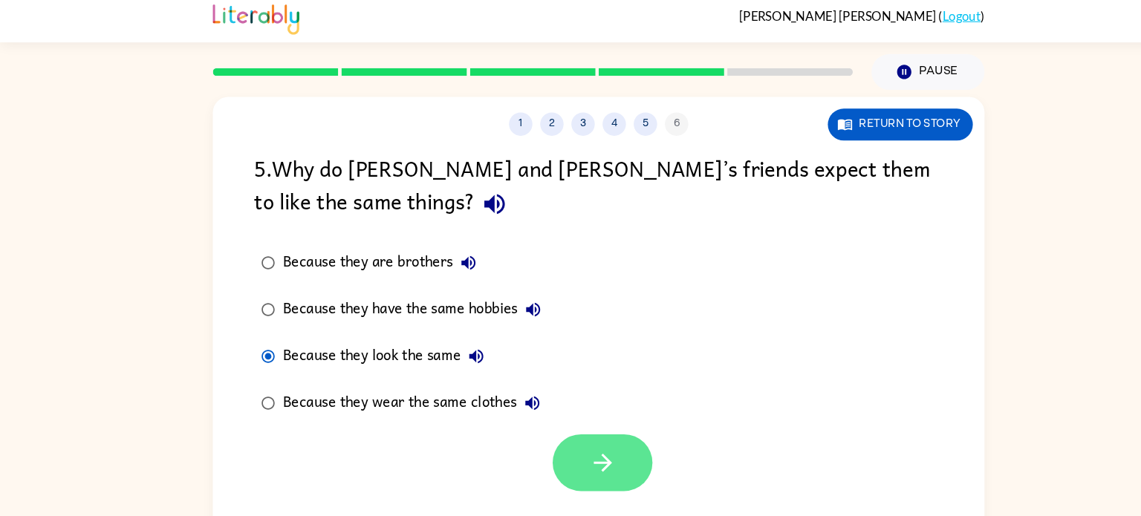
click at [560, 466] on button "button" at bounding box center [574, 447] width 95 height 54
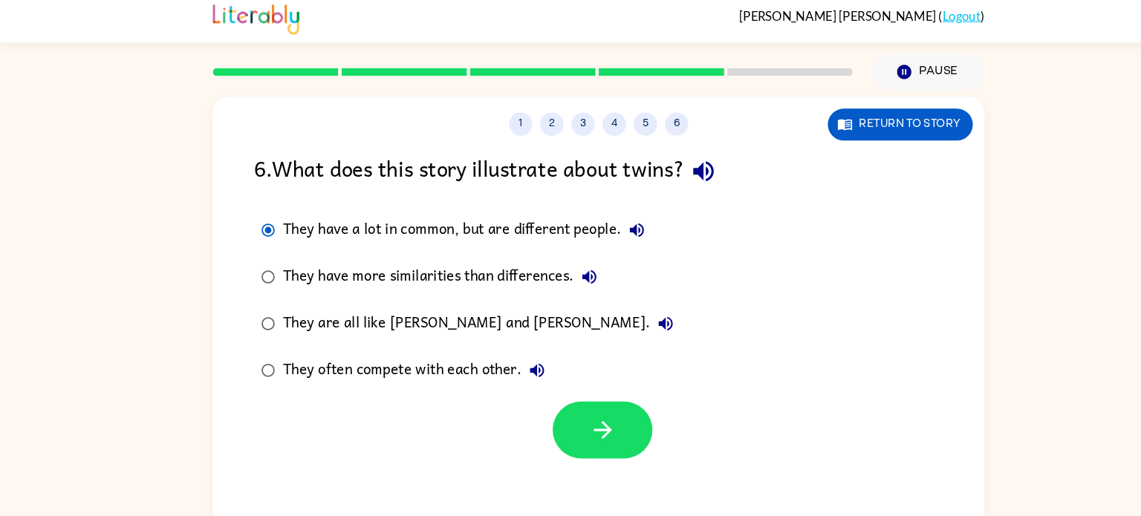
click at [478, 384] on div at bounding box center [570, 412] width 735 height 62
click at [567, 407] on icon "button" at bounding box center [575, 416] width 26 height 26
